Goal: Find specific page/section: Find specific page/section

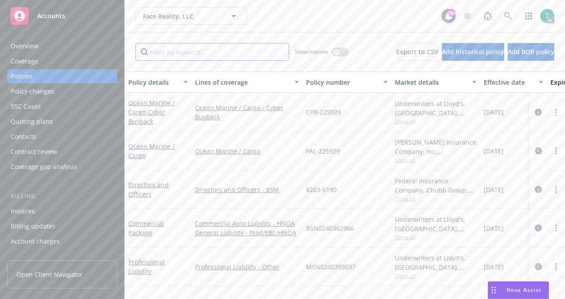
click at [252, 49] on input "Filter by keyword..." at bounding box center [212, 52] width 154 height 18
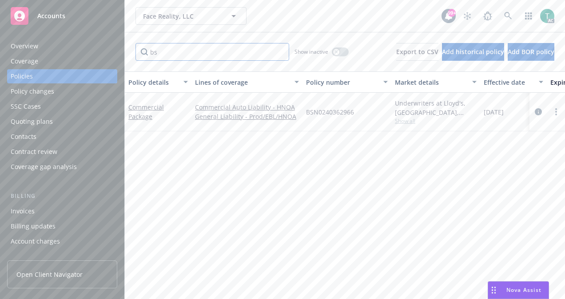
type input "b"
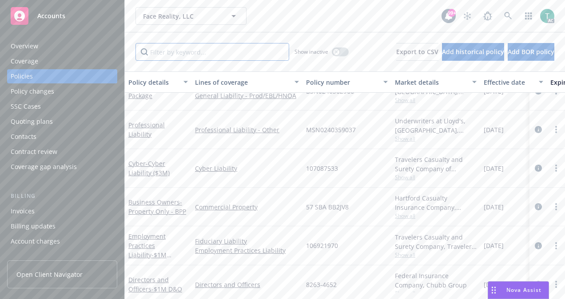
scroll to position [145, 0]
